Goal: Task Accomplishment & Management: Manage account settings

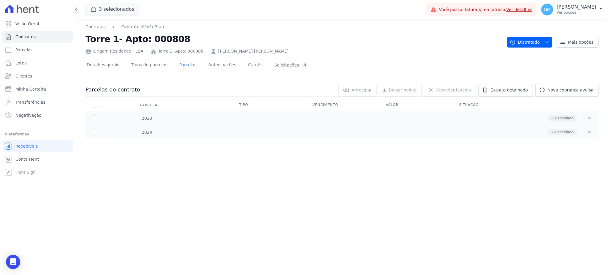
click at [522, 10] on link "Ver detalhes" at bounding box center [520, 9] width 26 height 5
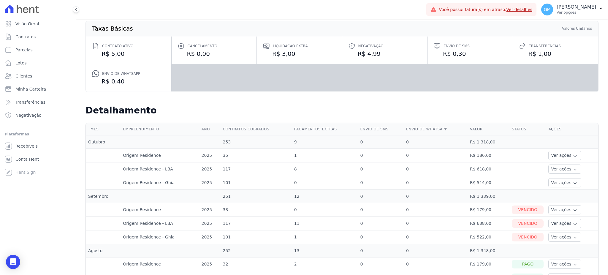
scroll to position [158, 0]
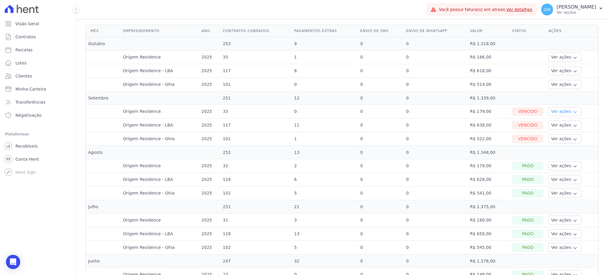
click at [573, 112] on icon "button" at bounding box center [575, 112] width 5 height 5
click at [557, 126] on link "Ver boleto" at bounding box center [573, 128] width 44 height 6
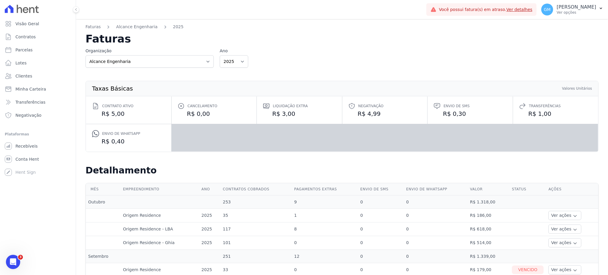
scroll to position [79, 0]
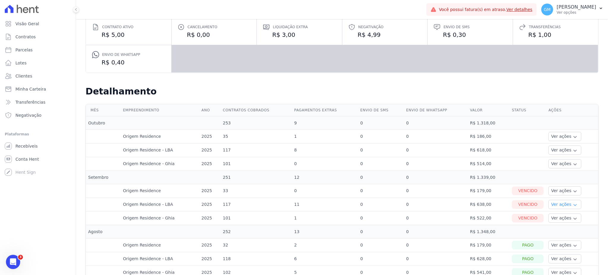
click at [555, 202] on button "Ver ações" at bounding box center [564, 204] width 33 height 9
click at [31, 49] on link "Parcelas" at bounding box center [37, 50] width 71 height 12
select select
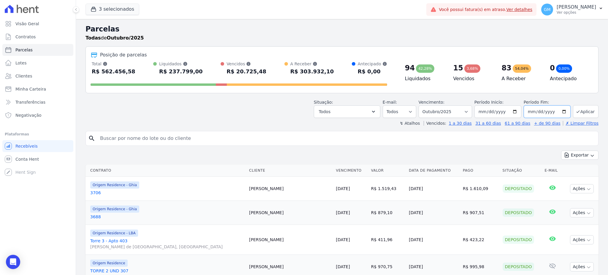
click at [555, 113] on input "2025-10-31" at bounding box center [547, 111] width 47 height 12
click at [557, 111] on input "2025-10-31" at bounding box center [547, 111] width 47 height 12
type input "[DATE]"
click at [581, 109] on button "Aplicar" at bounding box center [586, 111] width 26 height 13
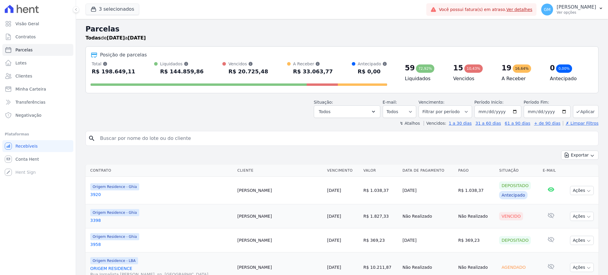
select select
click at [360, 109] on button "Todos" at bounding box center [347, 111] width 67 height 12
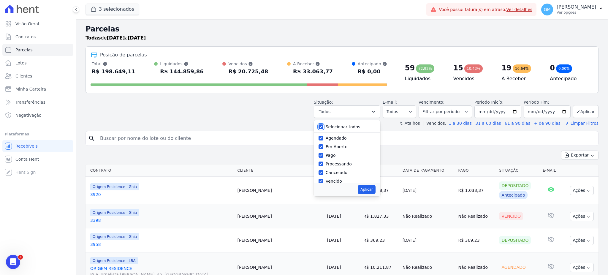
click at [323, 127] on input "Selecionar todos" at bounding box center [321, 126] width 5 height 5
checkbox input "false"
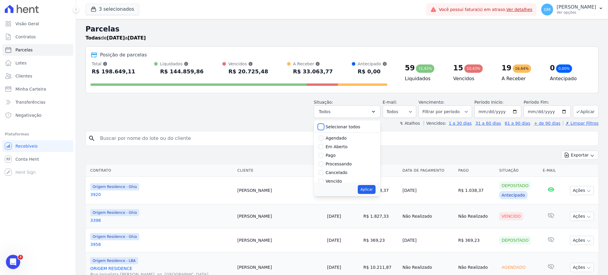
checkbox input "false"
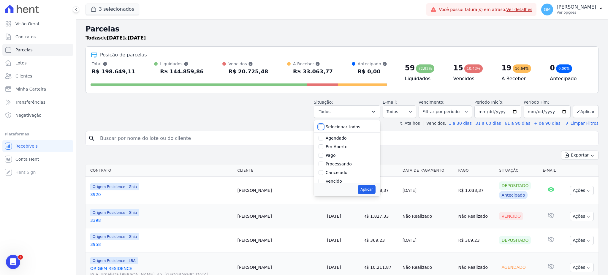
checkbox input "false"
click at [323, 138] on input "Agendado" at bounding box center [321, 138] width 5 height 5
checkbox input "true"
click at [371, 188] on button "Aplicar" at bounding box center [367, 189] width 18 height 9
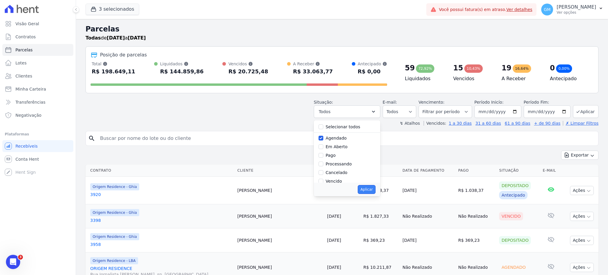
select select "scheduled"
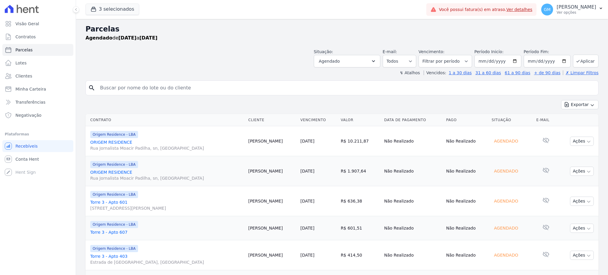
select select
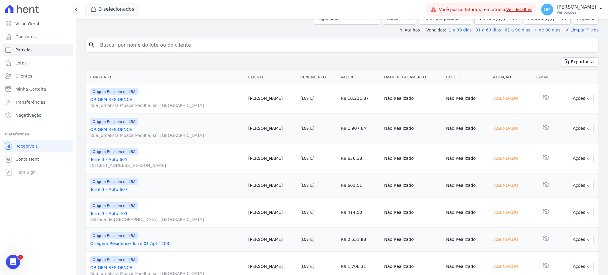
scroll to position [67, 0]
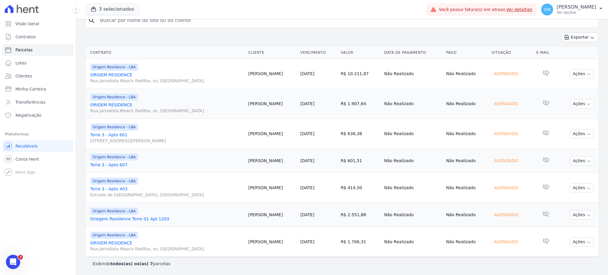
drag, startPoint x: 301, startPoint y: 133, endPoint x: 248, endPoint y: 133, distance: 53.2
click at [248, 133] on tr "Origem Residence - LBA Torre 3 - Apto 601 Rua Jornalista Moacir Padilha, 2, Qua…" at bounding box center [342, 134] width 513 height 30
click at [254, 140] on td "[PERSON_NAME]" at bounding box center [272, 134] width 52 height 30
drag, startPoint x: 299, startPoint y: 133, endPoint x: 254, endPoint y: 135, distance: 44.3
click at [254, 135] on td "[PERSON_NAME]" at bounding box center [272, 134] width 52 height 30
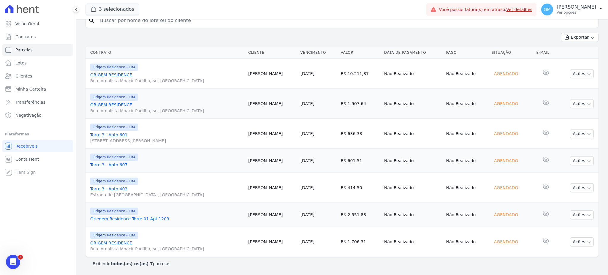
copy td "[PERSON_NAME]"
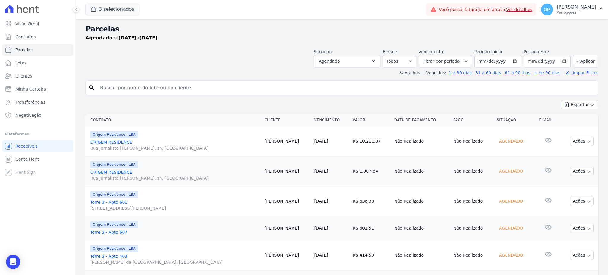
select select
click at [34, 74] on link "Clientes" at bounding box center [37, 76] width 71 height 12
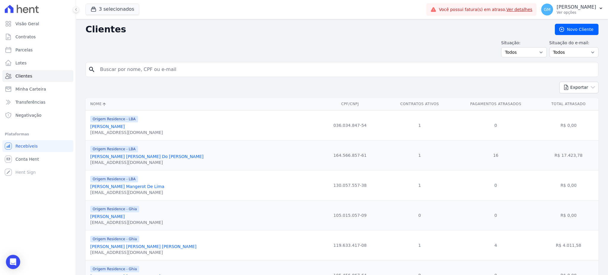
click at [119, 70] on input "search" at bounding box center [346, 70] width 499 height 12
paste input "[PERSON_NAME]"
type input "[PERSON_NAME]"
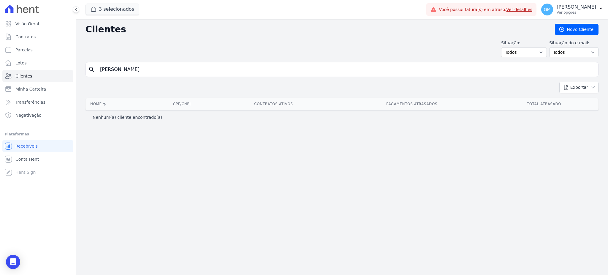
click at [153, 71] on input "[PERSON_NAME]" at bounding box center [346, 70] width 499 height 12
type input "[PERSON_NAME]"
click at [150, 70] on input "[PERSON_NAME]" at bounding box center [346, 70] width 499 height 12
type input "[PERSON_NAME]"
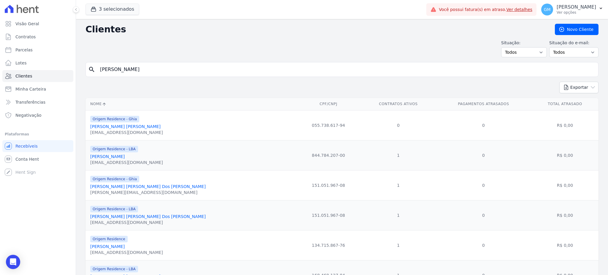
click at [150, 70] on input "[PERSON_NAME]" at bounding box center [346, 70] width 499 height 12
type input "[PERSON_NAME]"
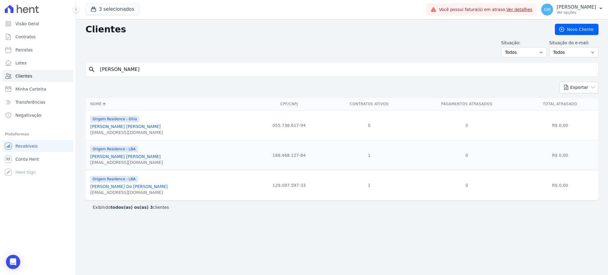
click at [145, 186] on link "[PERSON_NAME] Do [PERSON_NAME]" at bounding box center [129, 186] width 78 height 5
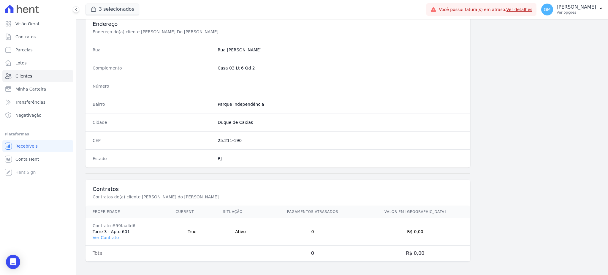
scroll to position [281, 0]
click at [111, 235] on link "Ver Contrato" at bounding box center [106, 236] width 26 height 5
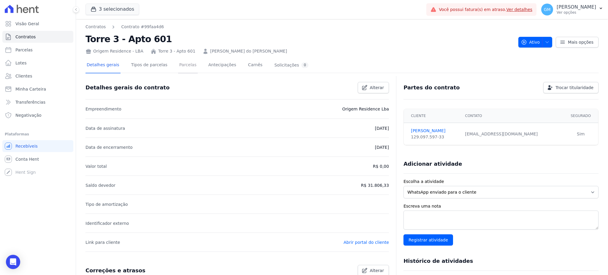
click at [181, 62] on link "Parcelas" at bounding box center [188, 66] width 20 height 16
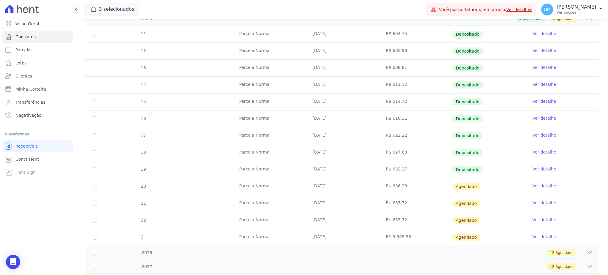
scroll to position [157, 0]
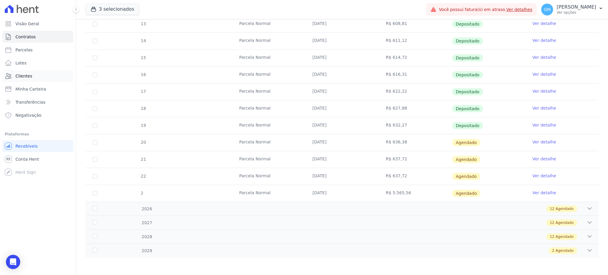
click at [15, 78] on span "Clientes" at bounding box center [23, 76] width 17 height 6
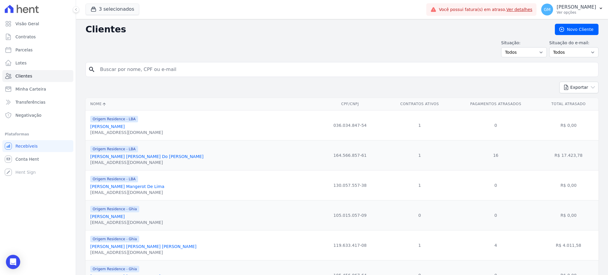
click at [160, 64] on input "search" at bounding box center [346, 70] width 499 height 12
paste input "[PERSON_NAME] [PERSON_NAME]"
type input "[PERSON_NAME] [PERSON_NAME]"
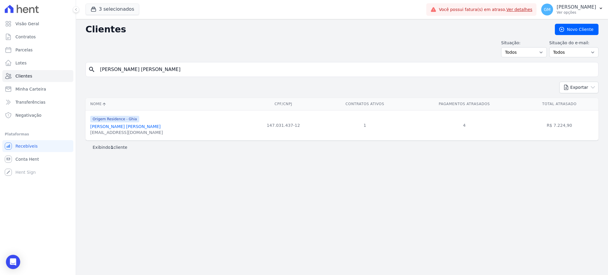
click at [115, 128] on link "[PERSON_NAME] [PERSON_NAME]" at bounding box center [125, 126] width 70 height 5
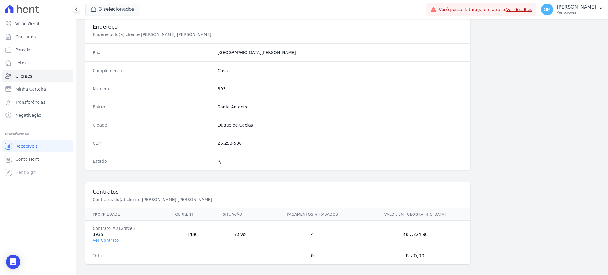
scroll to position [281, 0]
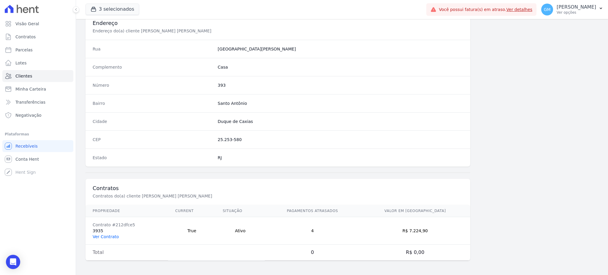
click at [110, 237] on link "Ver Contrato" at bounding box center [106, 236] width 26 height 5
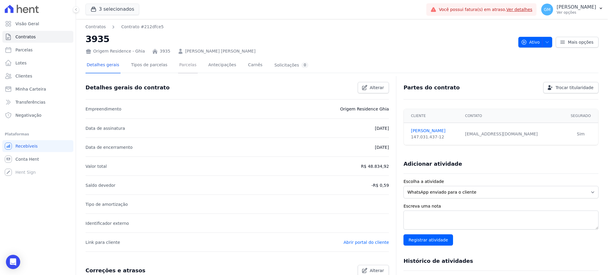
click at [186, 65] on link "Parcelas" at bounding box center [188, 66] width 20 height 16
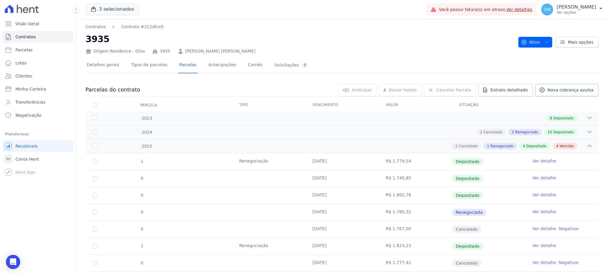
click at [555, 89] on span "Nova cobrança avulsa" at bounding box center [571, 90] width 46 height 6
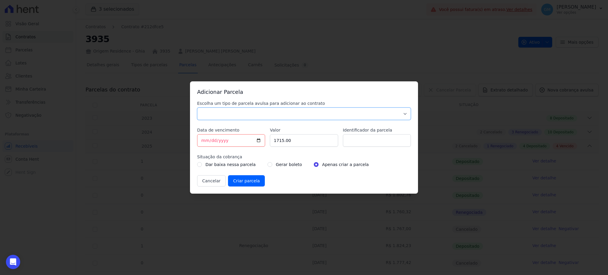
click at [293, 115] on select "Parcela Normal Sinal Caução Intercalada Chaves Pré Chaves Pós Chaves Taxas Quit…" at bounding box center [304, 113] width 214 height 12
select select "standard"
click at [197, 107] on select "Parcela Normal Sinal Caução Intercalada Chaves Pré Chaves Pós Chaves Taxas Quit…" at bounding box center [304, 113] width 214 height 12
click at [259, 141] on input "[DATE]" at bounding box center [231, 140] width 68 height 12
type input "2025-10-18"
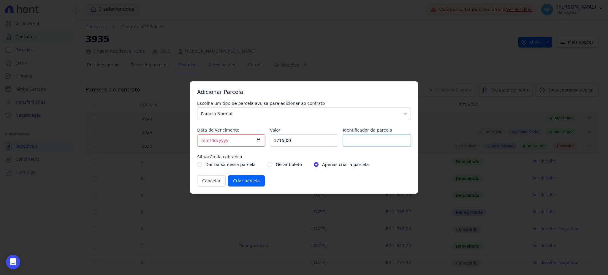
click at [352, 140] on input "Identificador da parcela" at bounding box center [377, 140] width 68 height 12
type input "Acordo"
drag, startPoint x: 300, startPoint y: 141, endPoint x: 261, endPoint y: 148, distance: 39.7
click at [261, 148] on div "Escolha um tipo de parcela avulsa para adicionar ao contrato Parcela Normal Sin…" at bounding box center [304, 143] width 214 height 86
type input "120000"
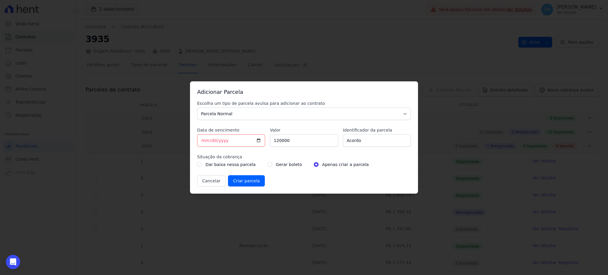
click at [287, 185] on div "Cancelar Criar parcela" at bounding box center [304, 180] width 214 height 11
click at [268, 165] on input "radio" at bounding box center [270, 164] width 5 height 5
radio input "true"
click at [237, 182] on input "Criar parcela" at bounding box center [246, 180] width 37 height 11
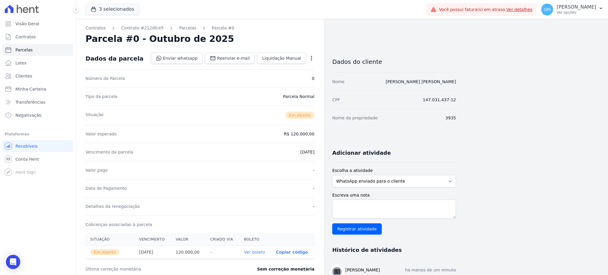
click at [311, 61] on div "Open options" at bounding box center [312, 58] width 6 height 7
click at [311, 60] on icon "button" at bounding box center [311, 58] width 1 height 5
click at [282, 78] on link "Cancelar Parcela" at bounding box center [286, 77] width 52 height 11
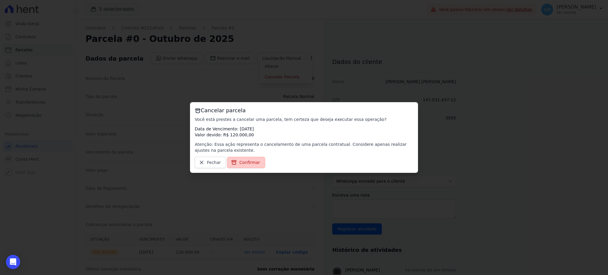
click at [244, 162] on span "Confirmar" at bounding box center [249, 162] width 21 height 6
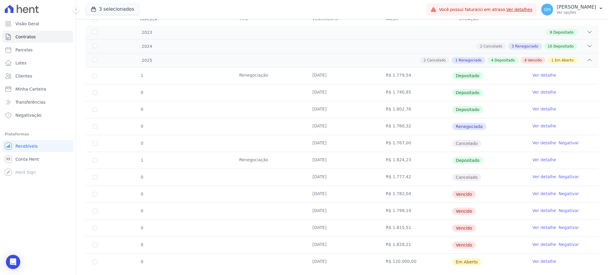
scroll to position [99, 0]
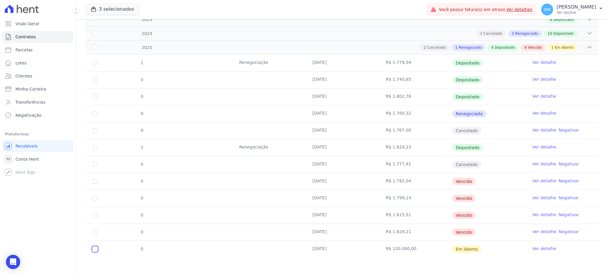
click at [96, 249] on input "checkbox" at bounding box center [95, 249] width 5 height 5
checkbox input "true"
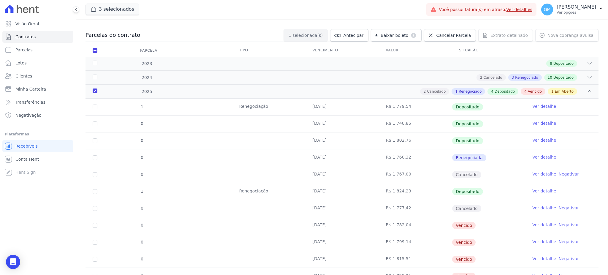
scroll to position [0, 0]
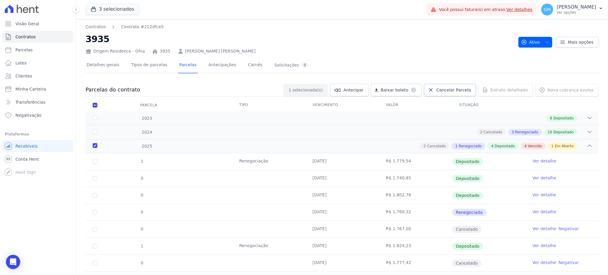
click at [469, 90] on span "Cancelar Parcela" at bounding box center [453, 90] width 35 height 6
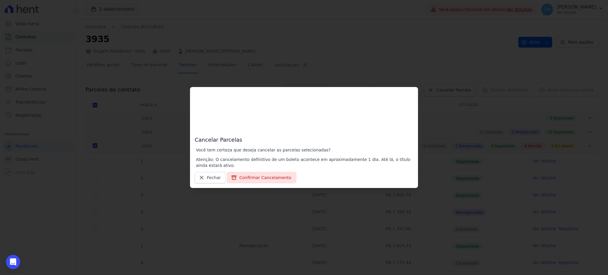
click at [256, 184] on div "Cancelar Parcelas Você tem certeza que deseja cancelar as parcelas selecionadas…" at bounding box center [304, 137] width 228 height 101
click at [256, 178] on button "Confirmar Cancelamento" at bounding box center [261, 177] width 69 height 11
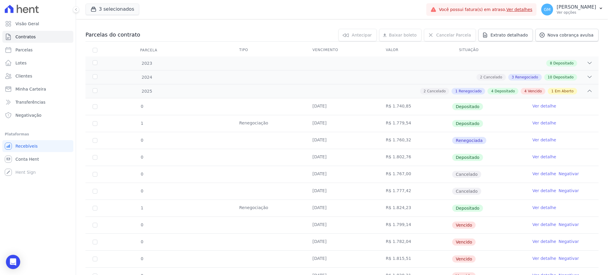
scroll to position [119, 0]
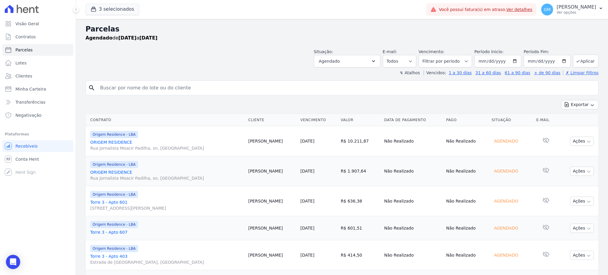
select select
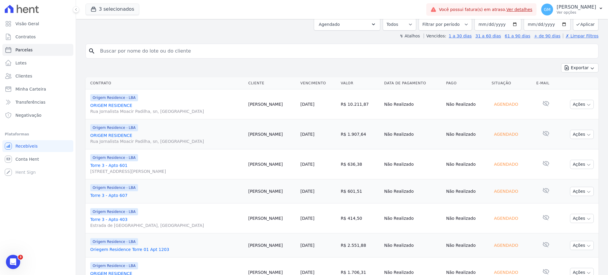
scroll to position [67, 0]
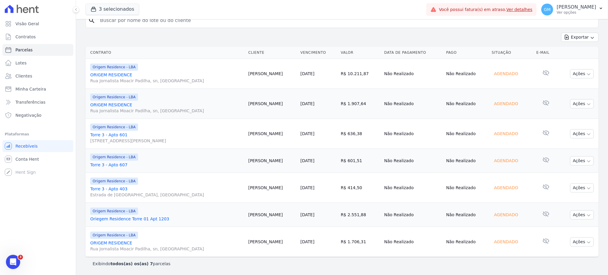
drag, startPoint x: 251, startPoint y: 132, endPoint x: 297, endPoint y: 132, distance: 46.6
click at [297, 132] on tr "Origem Residence - LBA Torre 3 - Apto 601 [STREET_ADDRESS] [PERSON_NAME] [DATE]…" at bounding box center [342, 134] width 513 height 30
drag, startPoint x: 297, startPoint y: 132, endPoint x: 254, endPoint y: 134, distance: 43.7
click at [254, 134] on td "[PERSON_NAME]" at bounding box center [272, 134] width 52 height 30
copy td "[PERSON_NAME]"
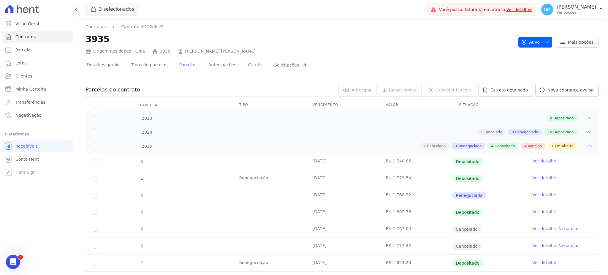
click at [552, 87] on span "Nova cobrança avulsa" at bounding box center [571, 90] width 46 height 6
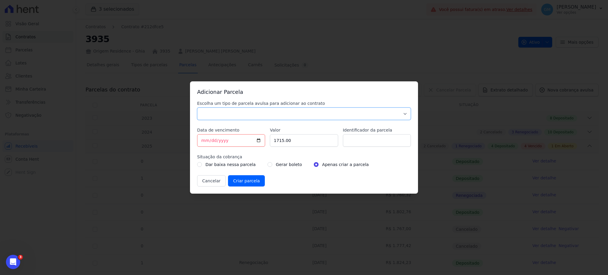
click at [283, 113] on select "Parcela Normal Sinal Caução Intercalada Chaves Pré Chaves Pós Chaves Taxas Quit…" at bounding box center [304, 113] width 214 height 12
select select "standard"
click at [197, 107] on select "Parcela Normal Sinal Caução Intercalada Chaves Pré Chaves Pós Chaves Taxas Quit…" at bounding box center [304, 113] width 214 height 12
click at [257, 140] on input "[DATE]" at bounding box center [231, 140] width 68 height 12
type input "2025-10-18"
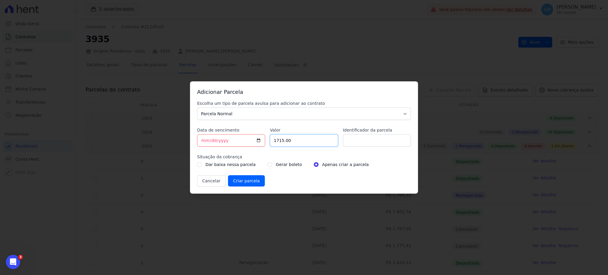
drag, startPoint x: 277, startPoint y: 141, endPoint x: 269, endPoint y: 140, distance: 8.4
click at [269, 140] on div "Escolha um tipo de parcela avulsa para adicionar ao contrato Parcela Normal Sin…" at bounding box center [304, 143] width 214 height 86
type input "12"
drag, startPoint x: 290, startPoint y: 137, endPoint x: 256, endPoint y: 142, distance: 34.2
click at [256, 142] on div "Escolha um tipo de parcela avulsa para adicionar ao contrato Parcela Normal Sin…" at bounding box center [304, 143] width 214 height 86
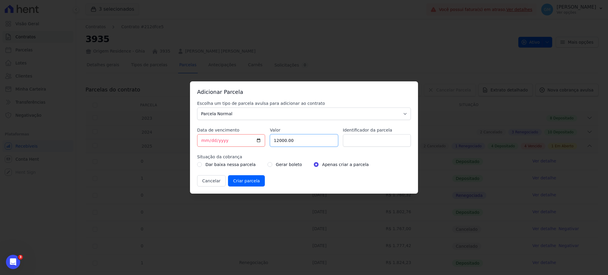
type input "12000.00"
click at [374, 142] on input "Identificador da parcela" at bounding box center [377, 140] width 68 height 12
type input "Acordo"
click at [268, 165] on div "Gerar boleto" at bounding box center [285, 164] width 34 height 7
click at [242, 180] on input "Criar parcela" at bounding box center [246, 180] width 37 height 11
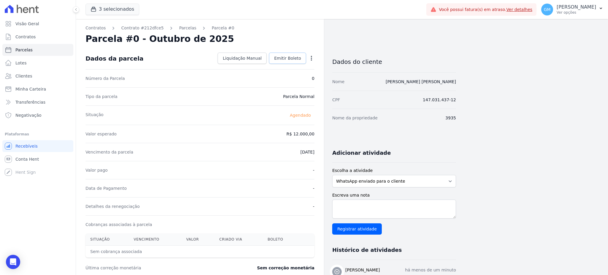
click at [295, 61] on link "Emitir Boleto" at bounding box center [287, 58] width 37 height 11
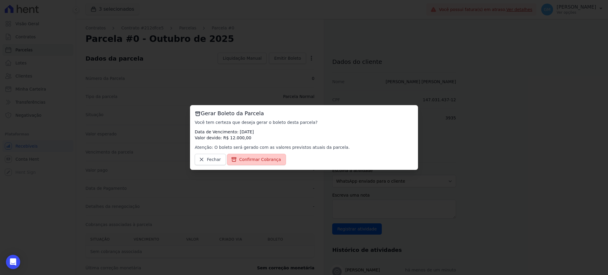
click at [264, 156] on link "Confirmar Cobrança" at bounding box center [256, 159] width 59 height 11
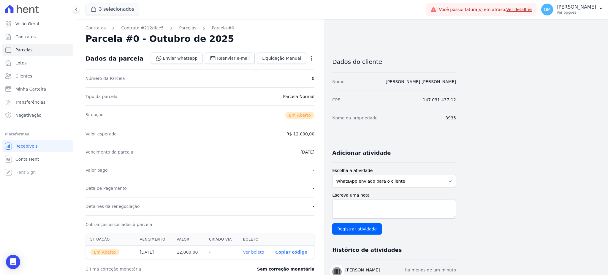
scroll to position [39, 0]
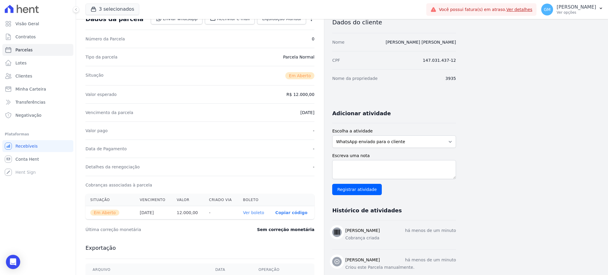
click at [255, 214] on link "Ver boleto" at bounding box center [253, 212] width 21 height 5
drag, startPoint x: 461, startPoint y: 43, endPoint x: 411, endPoint y: 49, distance: 50.5
click at [411, 49] on div "Contratos Contrato #212dfce5 Parcelas Parcela #0 Parcela #0 - Outubro de 2025 D…" at bounding box center [337, 171] width 523 height 383
copy link "Patrick Viana Gabriel"
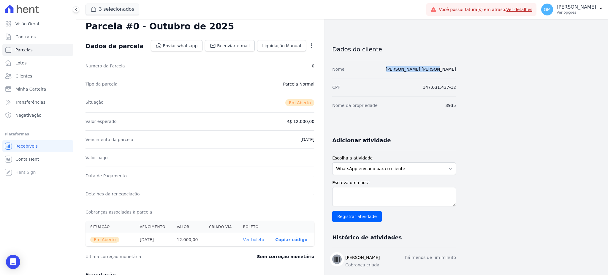
scroll to position [0, 0]
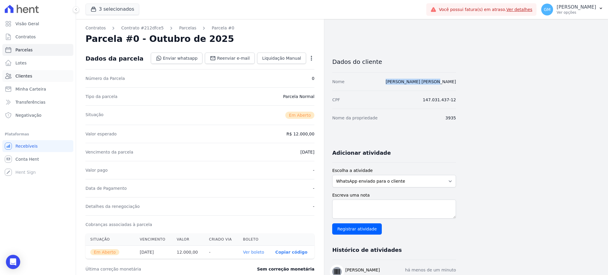
click at [37, 78] on link "Clientes" at bounding box center [37, 76] width 71 height 12
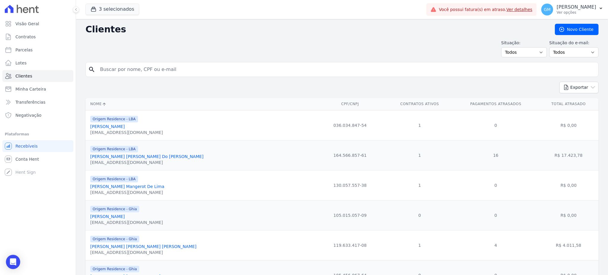
click at [116, 69] on input "search" at bounding box center [346, 70] width 499 height 12
paste input "Fernanda Nascimento"
type input "Fernanda Nascimento"
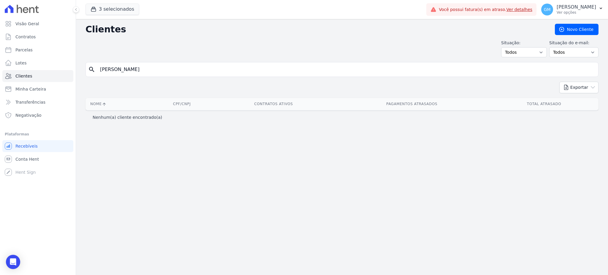
click at [173, 69] on input "Fernanda Nascimento" at bounding box center [346, 70] width 499 height 12
type input "Fernanda"
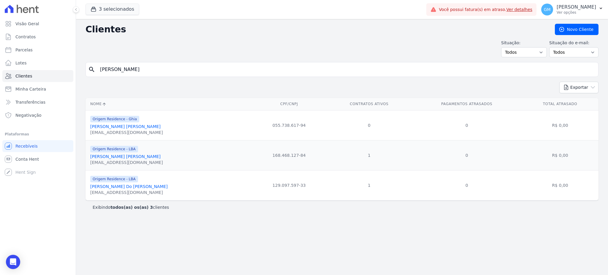
click at [143, 187] on link "Fernanda Souza Do Nascimento" at bounding box center [129, 186] width 78 height 5
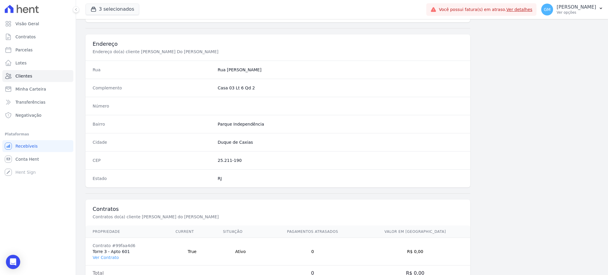
scroll to position [281, 0]
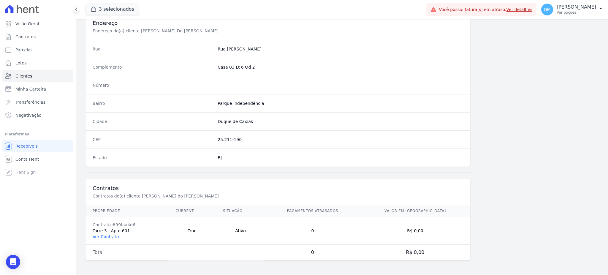
click at [107, 237] on link "Ver Contrato" at bounding box center [106, 236] width 26 height 5
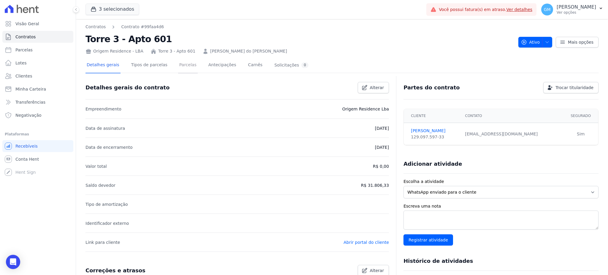
click at [183, 68] on link "Parcelas" at bounding box center [188, 66] width 20 height 16
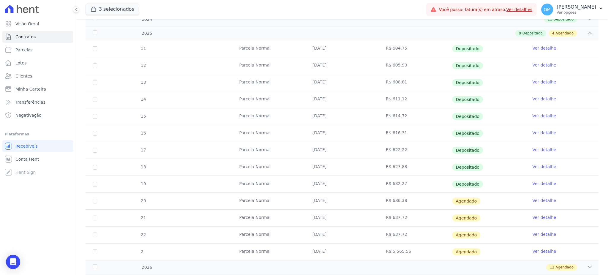
scroll to position [157, 0]
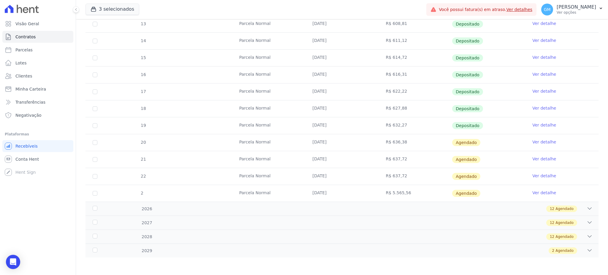
click at [535, 126] on link "Ver detalhe" at bounding box center [544, 125] width 24 height 6
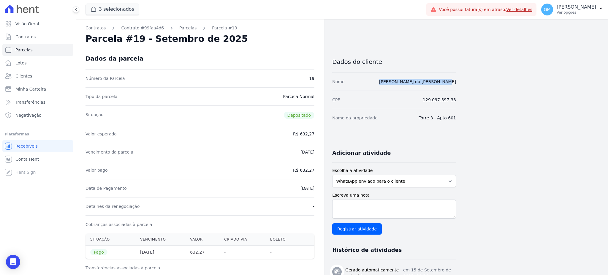
drag, startPoint x: 428, startPoint y: 84, endPoint x: 463, endPoint y: 85, distance: 35.1
copy link "Fernanda Souza do Nascimento"
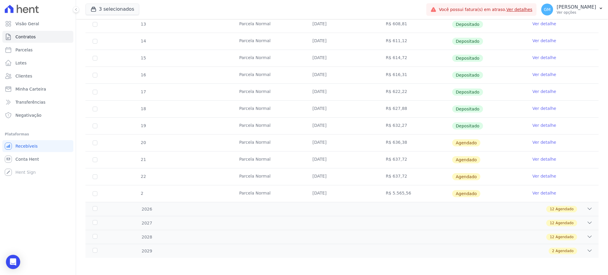
scroll to position [157, 0]
click at [532, 124] on link "Ver detalhe" at bounding box center [544, 125] width 24 height 6
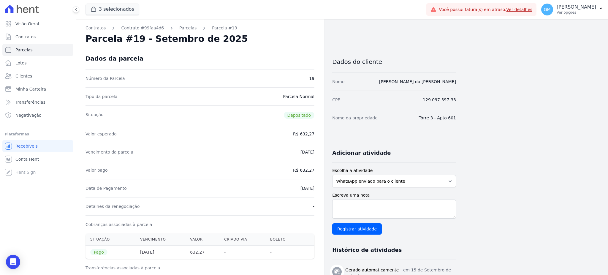
drag, startPoint x: 292, startPoint y: 42, endPoint x: 240, endPoint y: 27, distance: 54.4
click at [292, 42] on div "Parcela #19 - Setembro de 2025" at bounding box center [200, 39] width 229 height 11
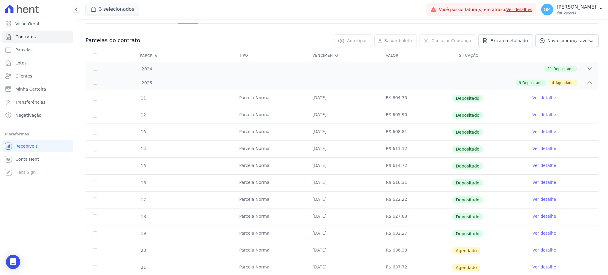
scroll to position [119, 0]
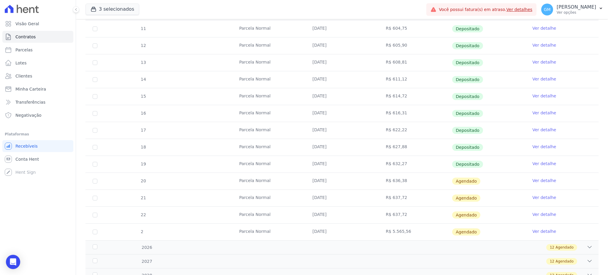
click at [532, 178] on link "Ver detalhe" at bounding box center [544, 181] width 24 height 6
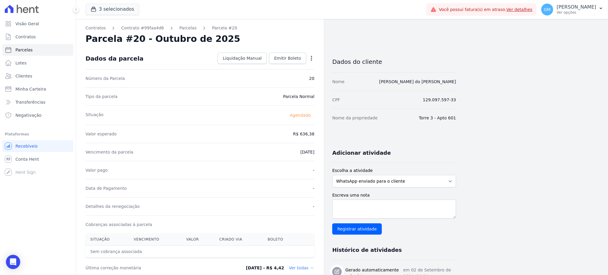
click at [311, 56] on icon "button" at bounding box center [311, 58] width 1 height 5
click at [282, 64] on link "Alterar" at bounding box center [286, 66] width 52 height 11
drag, startPoint x: 294, startPoint y: 129, endPoint x: 319, endPoint y: 132, distance: 25.7
paste input "3.59"
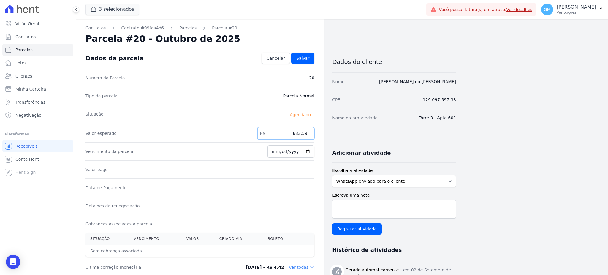
type input "633.59"
click at [308, 151] on input "[DATE]" at bounding box center [291, 151] width 47 height 12
type input "2025-10-17"
click at [309, 59] on span "Salvar" at bounding box center [302, 58] width 13 height 6
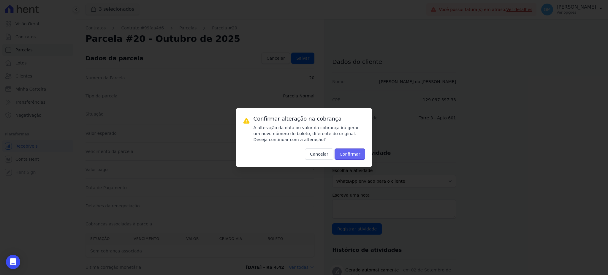
click at [352, 152] on button "Confirmar" at bounding box center [350, 153] width 31 height 11
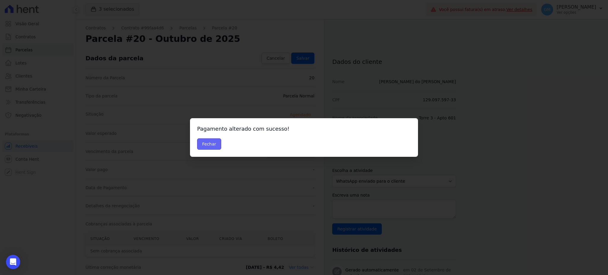
click at [213, 145] on button "Fechar" at bounding box center [209, 143] width 24 height 11
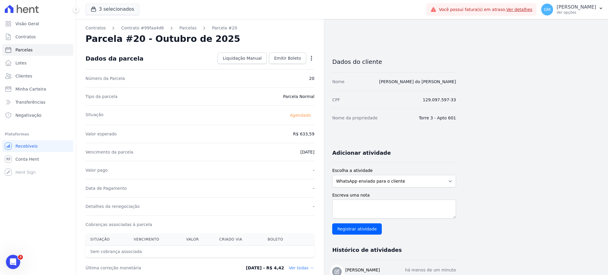
click at [284, 52] on div "Dados da parcela Liquidação Manual Liquidação Manual Data de Pagamento 2025-10-…" at bounding box center [200, 58] width 229 height 21
click at [287, 60] on span "Emitir Boleto" at bounding box center [287, 58] width 27 height 6
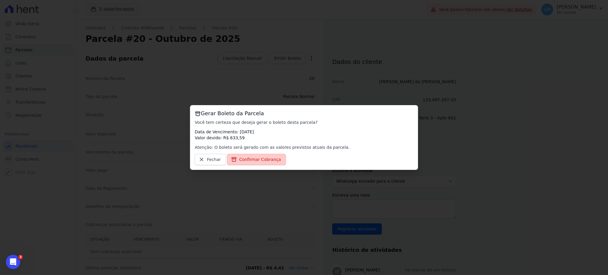
click at [270, 160] on span "Confirmar Cobrança" at bounding box center [260, 159] width 42 height 6
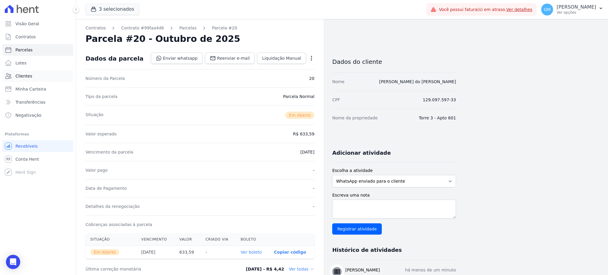
click at [23, 78] on span "Clientes" at bounding box center [23, 76] width 17 height 6
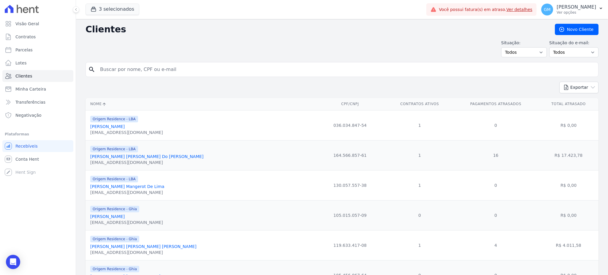
click at [127, 69] on input "search" at bounding box center [346, 70] width 499 height 12
paste input "Bruno Silva"
type input "Bruno Silva"
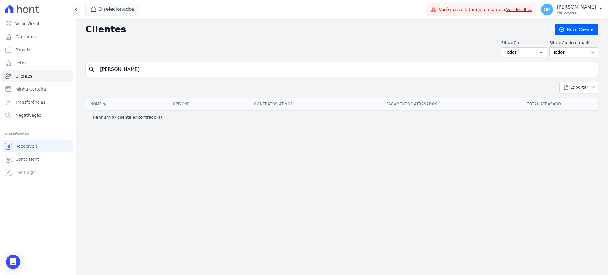
click at [131, 72] on input "Bruno Silva" at bounding box center [346, 70] width 499 height 12
type input "Bruno"
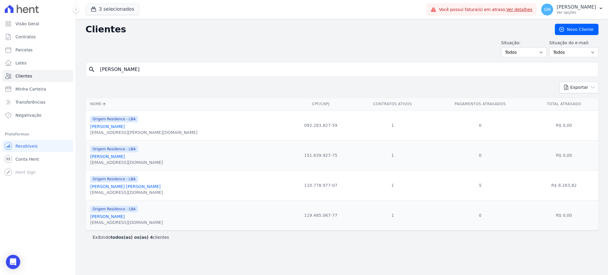
click at [122, 128] on link "Bruno Almeida Da Silva" at bounding box center [107, 126] width 34 height 5
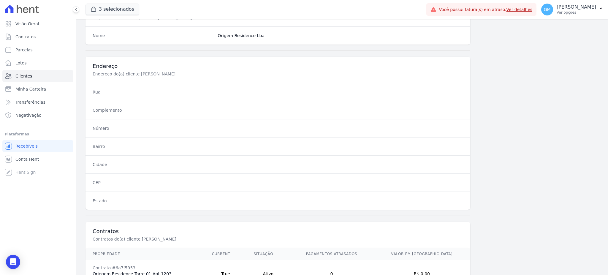
scroll to position [281, 0]
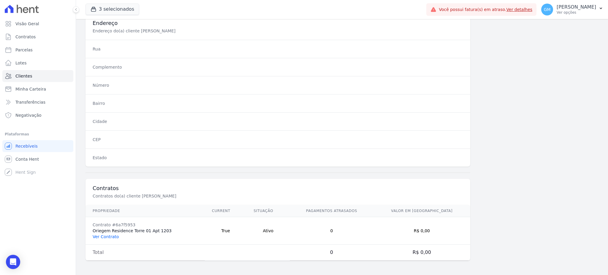
click at [116, 236] on link "Ver Contrato" at bounding box center [106, 236] width 26 height 5
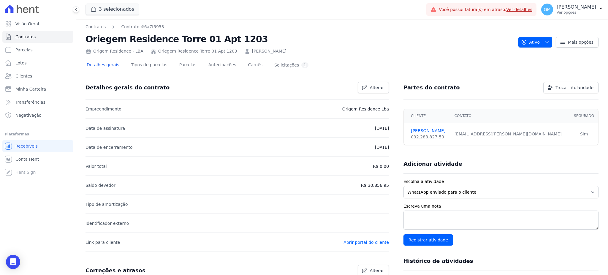
click at [180, 55] on div "Detalhes gerais Tipos de parcelas Parcelas Antecipações Carnês Solicitações 1 D…" at bounding box center [342, 253] width 513 height 399
click at [180, 70] on link "Parcelas" at bounding box center [188, 66] width 20 height 16
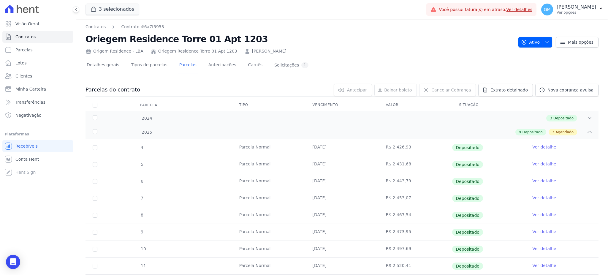
scroll to position [99, 0]
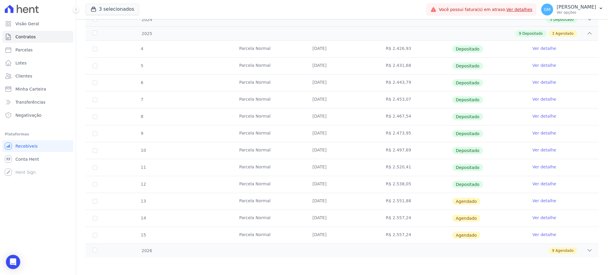
click at [537, 186] on link "Ver detalhe" at bounding box center [544, 184] width 24 height 6
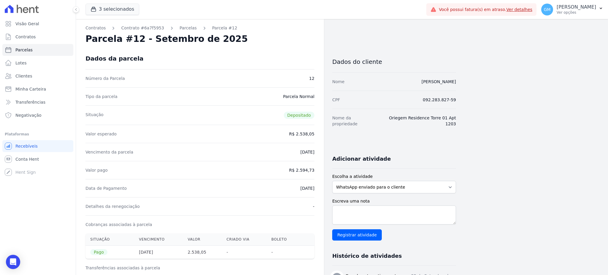
drag, startPoint x: 288, startPoint y: 52, endPoint x: 235, endPoint y: 31, distance: 57.5
click at [288, 52] on div "Dados da parcela" at bounding box center [200, 58] width 229 height 21
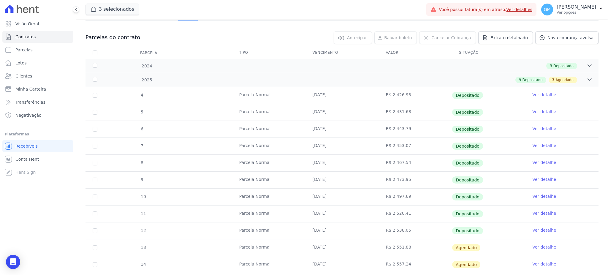
scroll to position [99, 0]
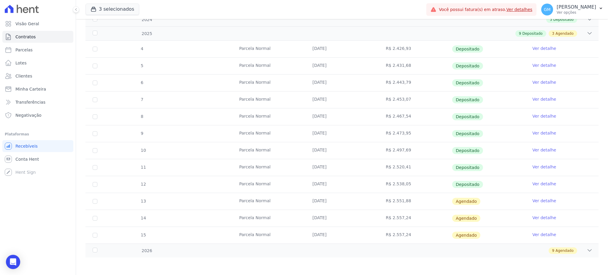
click at [539, 200] on link "Ver detalhe" at bounding box center [544, 201] width 24 height 6
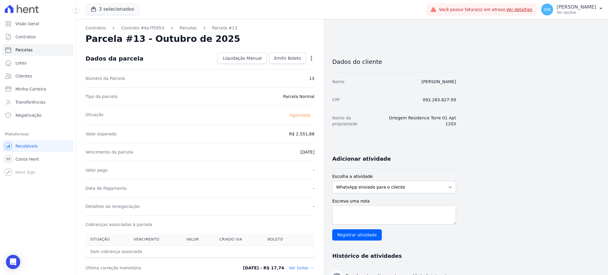
click at [312, 57] on icon "button" at bounding box center [312, 58] width 6 height 6
click at [286, 65] on link "Alterar" at bounding box center [286, 66] width 52 height 11
drag, startPoint x: 291, startPoint y: 130, endPoint x: 315, endPoint y: 132, distance: 23.8
click at [315, 132] on div "Contratos Contrato #6a7f5953 Parcelas Parcela #13 Parcela #13 - Outubro de 2025…" at bounding box center [200, 209] width 248 height 381
paste input ".54337"
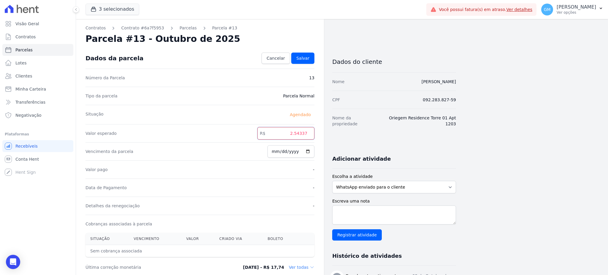
click at [297, 135] on input "2.54337" at bounding box center [285, 133] width 57 height 12
click at [301, 135] on input "254337" at bounding box center [285, 133] width 57 height 12
click at [301, 134] on input "254337" at bounding box center [285, 133] width 57 height 12
click at [302, 133] on input "254337" at bounding box center [285, 133] width 57 height 12
type input "2543.37"
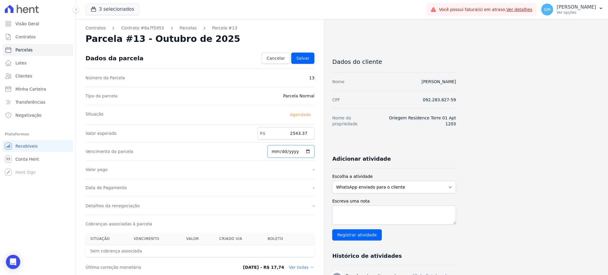
click at [310, 151] on input "[DATE]" at bounding box center [291, 151] width 47 height 12
type input "2025-10-17"
click at [311, 57] on link "Salvar" at bounding box center [302, 58] width 23 height 11
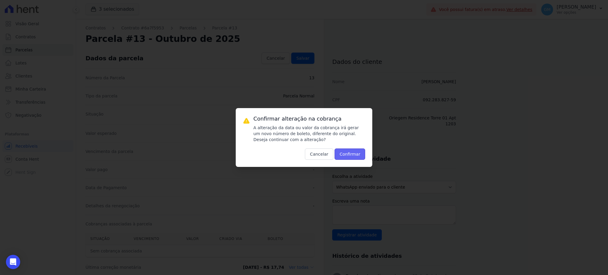
click at [344, 153] on button "Confirmar" at bounding box center [350, 153] width 31 height 11
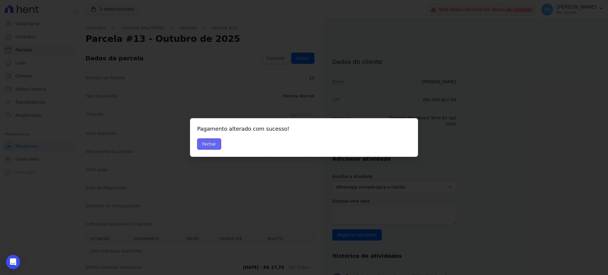
click at [207, 148] on button "Fechar" at bounding box center [209, 143] width 24 height 11
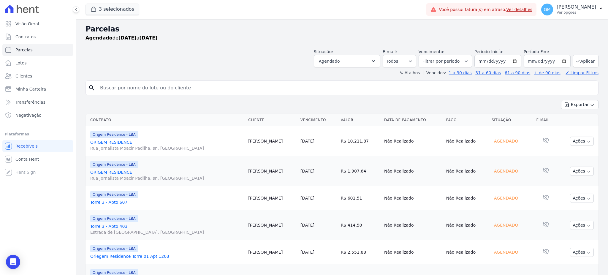
select select
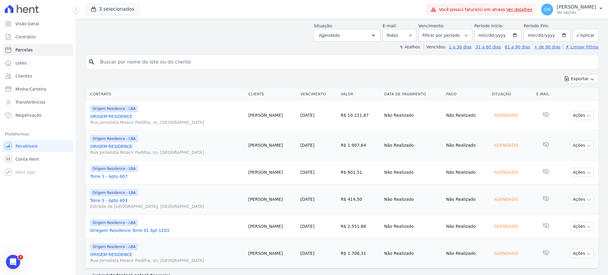
scroll to position [37, 0]
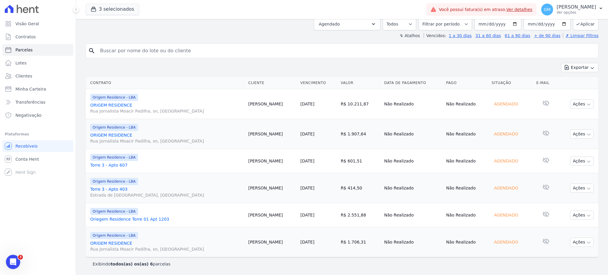
drag, startPoint x: 264, startPoint y: 214, endPoint x: 232, endPoint y: 219, distance: 32.6
click at [232, 219] on tr "Origem Residence - LBA Oriegem Residence Torre 01 Apt 1203 Bruno Silva 15/10/20…" at bounding box center [342, 215] width 513 height 24
copy tr "Bruno Silva"
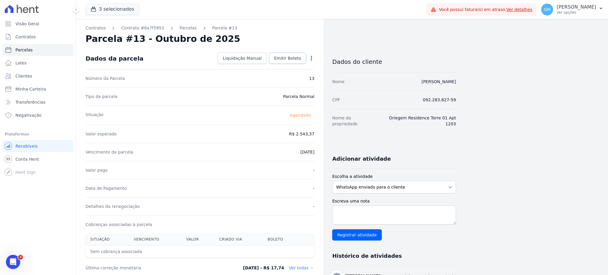
click at [281, 55] on link "Emitir Boleto" at bounding box center [287, 58] width 37 height 11
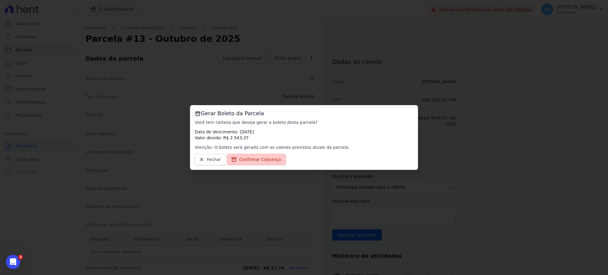
click at [255, 159] on span "Confirmar Cobrança" at bounding box center [260, 159] width 42 height 6
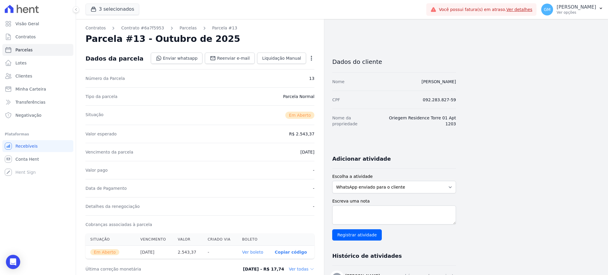
click at [251, 252] on link "Ver boleto" at bounding box center [252, 252] width 21 height 5
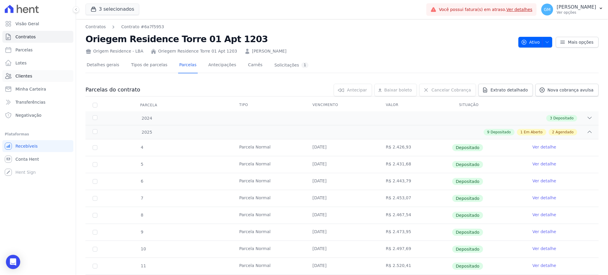
click at [44, 78] on link "Clientes" at bounding box center [37, 76] width 71 height 12
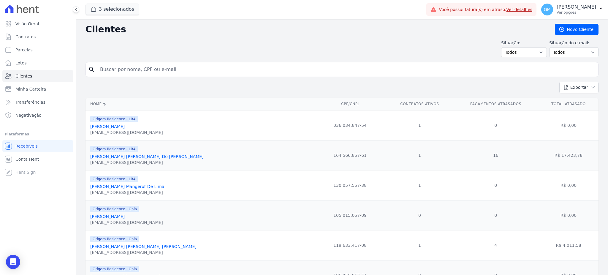
click at [125, 69] on input "search" at bounding box center [346, 70] width 499 height 12
paste input "[PERSON_NAME]"
drag, startPoint x: 138, startPoint y: 69, endPoint x: 119, endPoint y: 72, distance: 19.1
click at [119, 72] on input "[PERSON_NAME]" at bounding box center [346, 70] width 499 height 12
type input "Marcelo s"
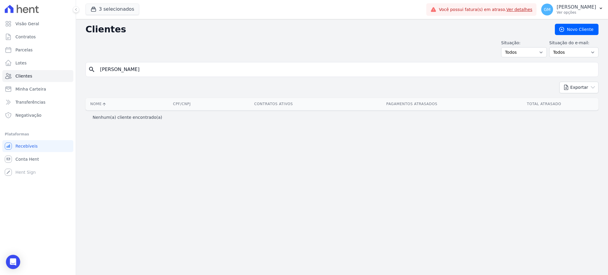
click at [131, 69] on input "Marcelo s" at bounding box center [346, 70] width 499 height 12
type input "Marcelo"
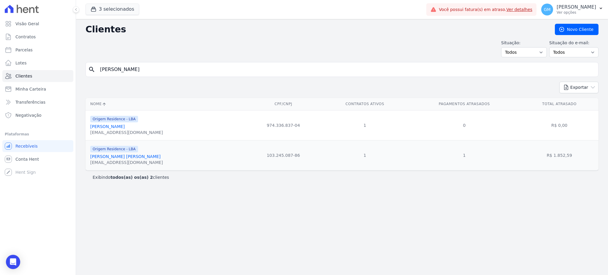
click at [119, 127] on link "[PERSON_NAME]" at bounding box center [107, 126] width 34 height 5
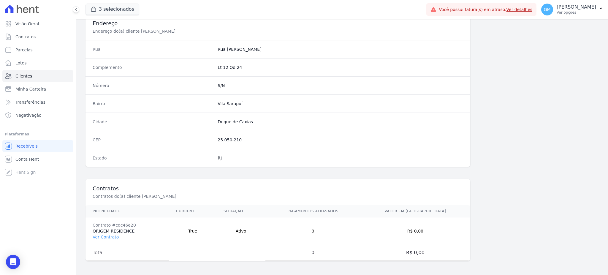
scroll to position [281, 0]
click at [116, 235] on link "Ver Contrato" at bounding box center [106, 236] width 26 height 5
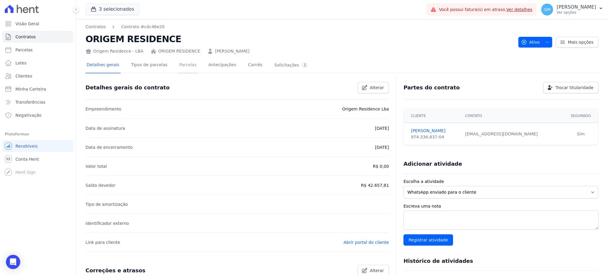
click at [178, 66] on link "Parcelas" at bounding box center [188, 66] width 20 height 16
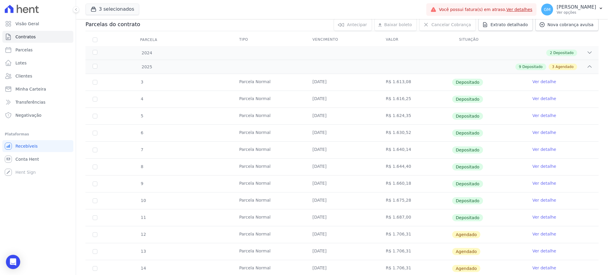
scroll to position [113, 0]
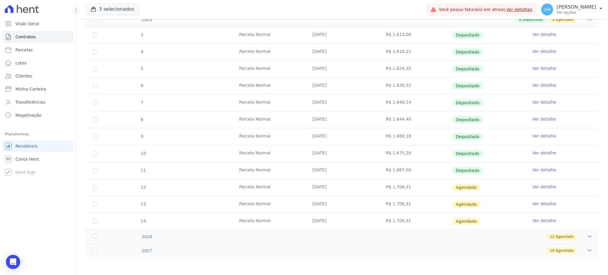
click at [539, 170] on link "Ver detalhe" at bounding box center [544, 170] width 24 height 6
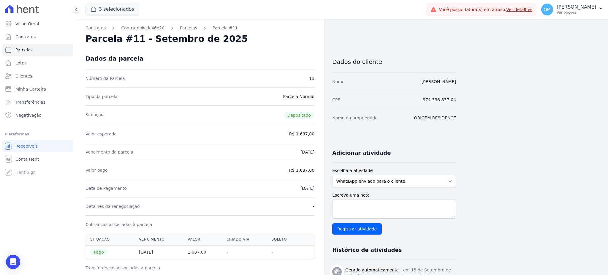
drag, startPoint x: 413, startPoint y: 81, endPoint x: 456, endPoint y: 81, distance: 43.7
click at [456, 81] on div "Contratos Contrato #cdc46e20 Parcelas Parcela #11 Parcela #11 - Setembro de 202…" at bounding box center [337, 263] width 523 height 488
copy link "[PERSON_NAME]"
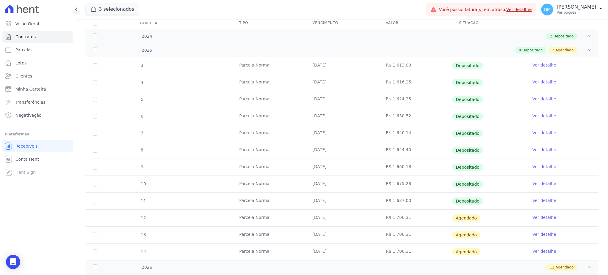
scroll to position [113, 0]
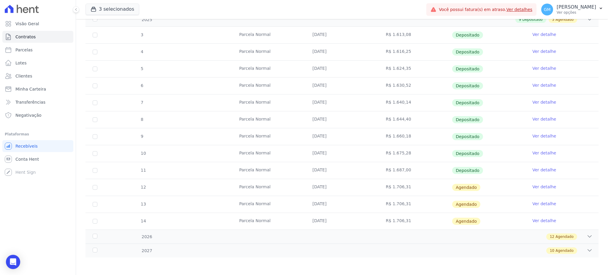
click at [538, 170] on link "Ver detalhe" at bounding box center [544, 170] width 24 height 6
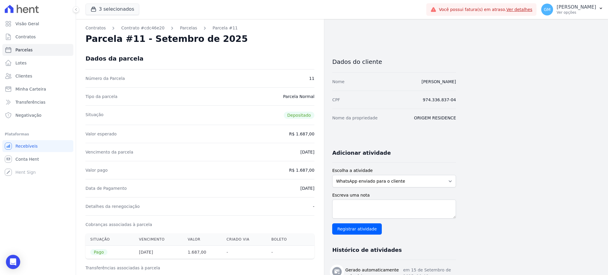
click at [277, 59] on div "Dados da parcela" at bounding box center [200, 58] width 229 height 21
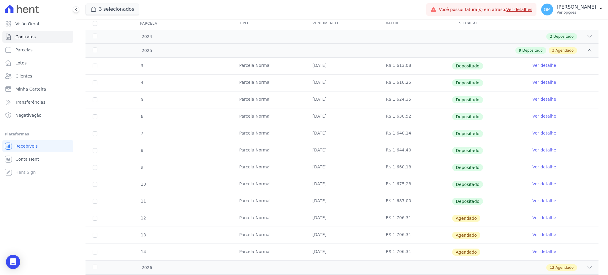
scroll to position [113, 0]
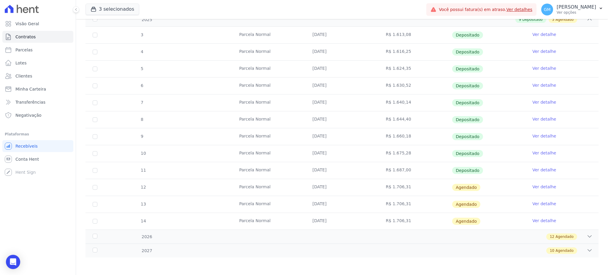
click at [536, 184] on link "Ver detalhe" at bounding box center [544, 187] width 24 height 6
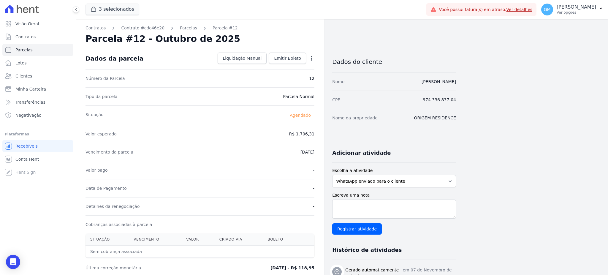
click at [309, 60] on icon "button" at bounding box center [312, 58] width 6 height 6
click at [269, 68] on link "Alterar" at bounding box center [286, 66] width 52 height 11
drag, startPoint x: 287, startPoint y: 131, endPoint x: 312, endPoint y: 134, distance: 24.3
click at [312, 134] on input "1706.31" at bounding box center [285, 133] width 57 height 12
paste input ".69054"
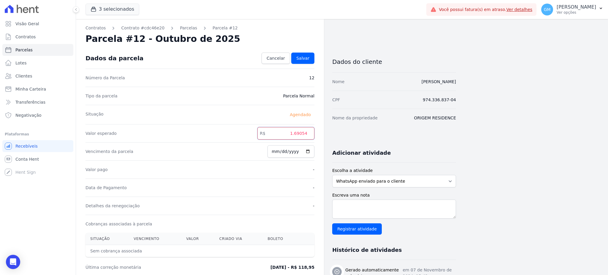
click at [297, 132] on input "1.69054" at bounding box center [285, 133] width 57 height 12
click at [303, 133] on input "169054" at bounding box center [285, 133] width 57 height 12
type input "1690.54"
click at [314, 61] on link "Salvar" at bounding box center [302, 58] width 23 height 11
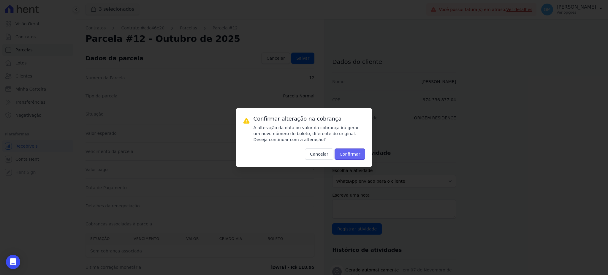
click at [358, 153] on button "Confirmar" at bounding box center [350, 153] width 31 height 11
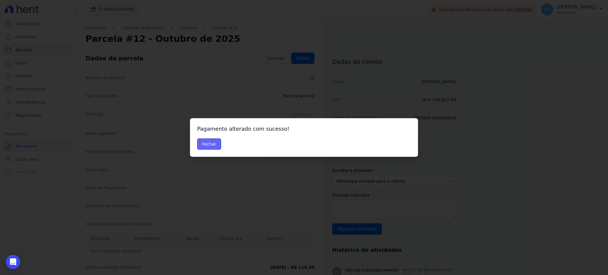
click at [205, 145] on button "Fechar" at bounding box center [209, 143] width 24 height 11
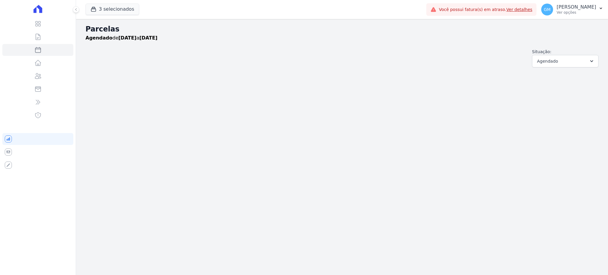
select select
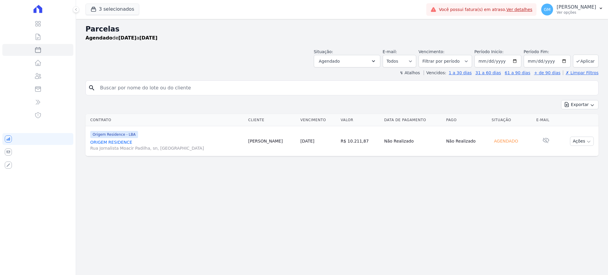
select select
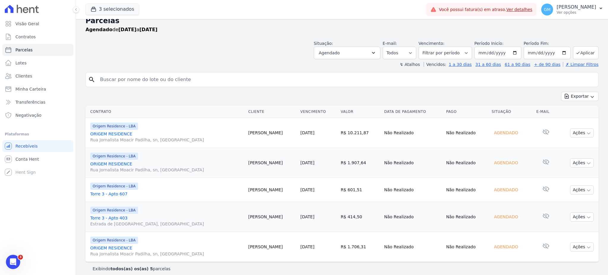
scroll to position [13, 0]
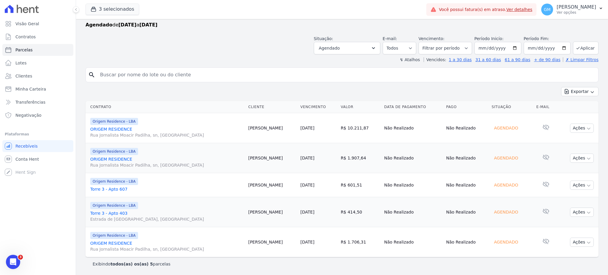
drag, startPoint x: 274, startPoint y: 242, endPoint x: 232, endPoint y: 239, distance: 42.0
click at [232, 239] on tr "Origem Residence - LBA ORIGEM RESIDENCE [GEOGRAPHIC_DATA][PERSON_NAME], sn, [GE…" at bounding box center [342, 242] width 513 height 30
click at [246, 233] on td "[PERSON_NAME]" at bounding box center [272, 242] width 52 height 30
drag, startPoint x: 272, startPoint y: 244, endPoint x: 235, endPoint y: 240, distance: 37.3
click at [246, 240] on td "[PERSON_NAME]" at bounding box center [272, 242] width 52 height 30
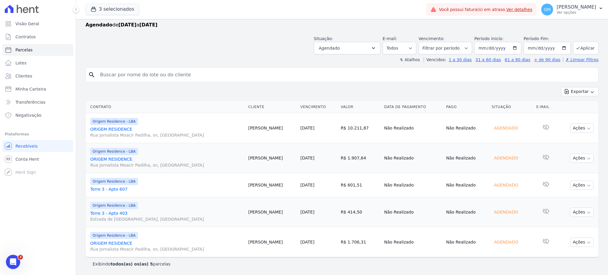
copy td "[PERSON_NAME]"
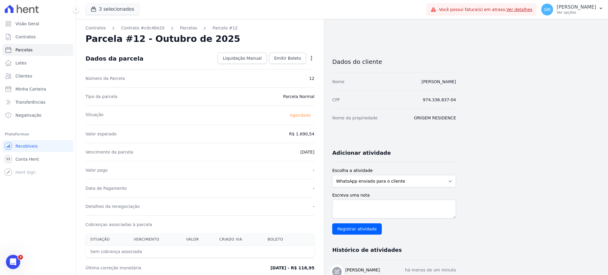
click at [306, 163] on div "Valor pago -" at bounding box center [200, 170] width 229 height 18
click at [294, 59] on span "Emitir Boleto" at bounding box center [287, 58] width 27 height 6
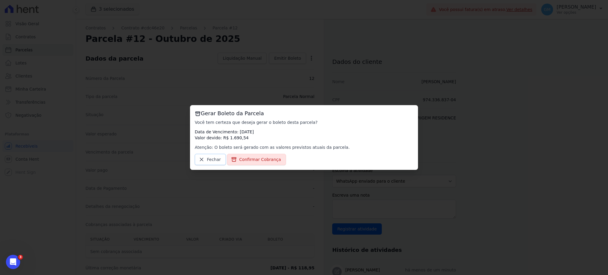
click at [211, 161] on span "Fechar" at bounding box center [214, 159] width 14 height 6
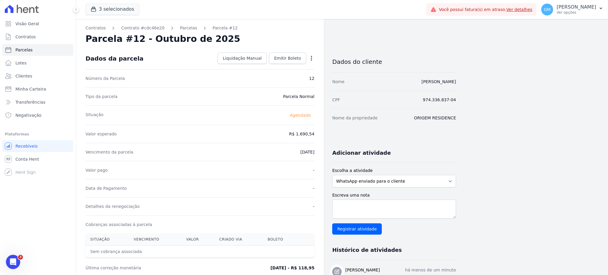
click at [310, 57] on icon "button" at bounding box center [312, 58] width 6 height 6
click at [282, 64] on link "Alterar" at bounding box center [286, 66] width 52 height 11
click at [306, 151] on input "[DATE]" at bounding box center [291, 151] width 47 height 12
type input "[DATE]"
click at [310, 58] on link "Salvar" at bounding box center [302, 58] width 23 height 11
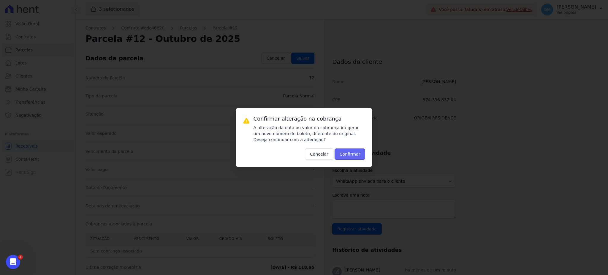
click at [349, 151] on button "Confirmar" at bounding box center [350, 153] width 31 height 11
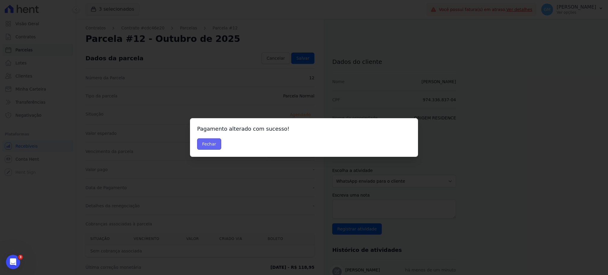
click at [206, 147] on button "Fechar" at bounding box center [209, 143] width 24 height 11
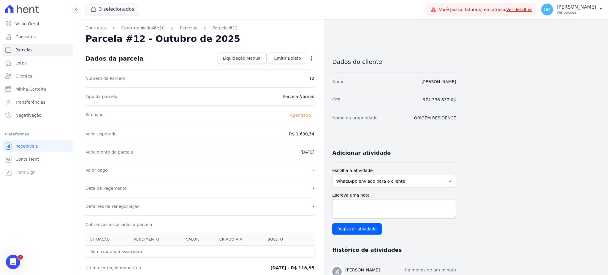
click at [287, 52] on div "Dados da parcela Liquidação Manual Liquidação Manual Data de Pagamento [DATE] […" at bounding box center [200, 58] width 229 height 21
click at [288, 57] on span "Emitir Boleto" at bounding box center [287, 58] width 27 height 6
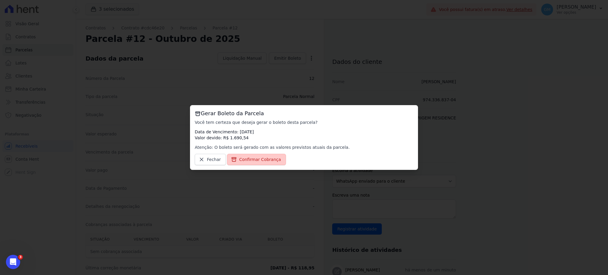
click at [257, 156] on link "Confirmar Cobrança" at bounding box center [256, 159] width 59 height 11
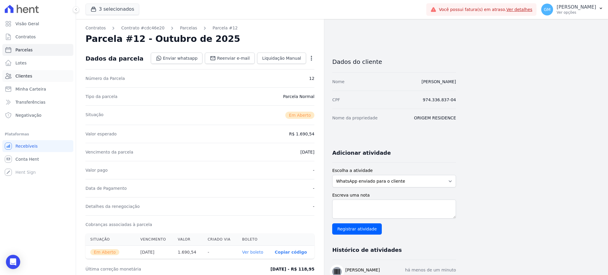
click at [25, 78] on span "Clientes" at bounding box center [23, 76] width 17 height 6
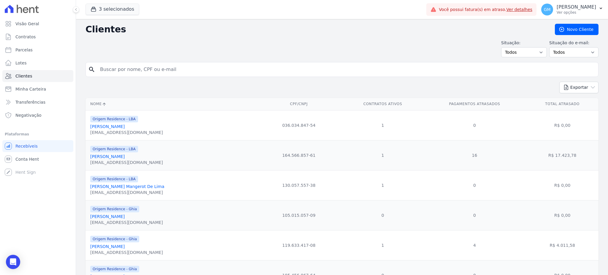
click at [123, 65] on input "search" at bounding box center [346, 70] width 499 height 12
paste input "[PERSON_NAME]"
drag, startPoint x: 116, startPoint y: 67, endPoint x: 100, endPoint y: 68, distance: 15.5
click at [100, 68] on input "[PERSON_NAME]" at bounding box center [346, 70] width 499 height 12
type input "Vasquez"
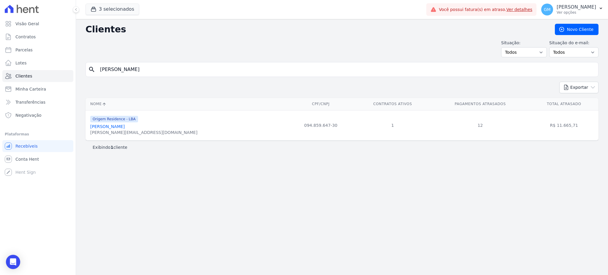
click at [125, 127] on link "Nicole Camilo Manso Vasquez" at bounding box center [107, 126] width 34 height 5
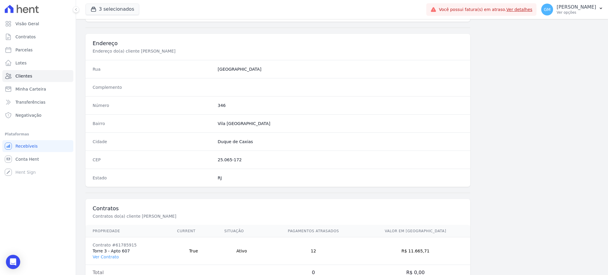
scroll to position [281, 0]
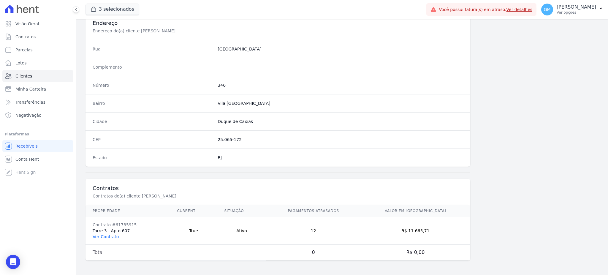
click at [105, 235] on link "Ver Contrato" at bounding box center [106, 236] width 26 height 5
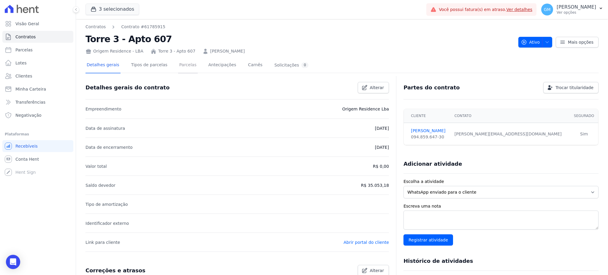
click at [178, 69] on link "Parcelas" at bounding box center [188, 66] width 20 height 16
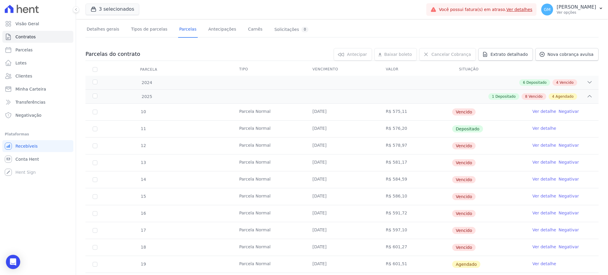
scroll to position [143, 0]
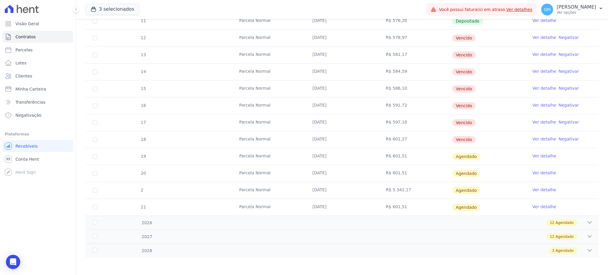
click at [535, 153] on link "Ver detalhe" at bounding box center [544, 156] width 24 height 6
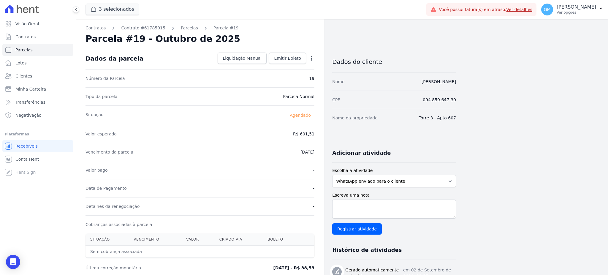
drag, startPoint x: 476, startPoint y: 87, endPoint x: 395, endPoint y: 85, distance: 81.1
click at [395, 85] on div "Contratos Contrato #61785915 Parcelas Parcela #19 Parcela #19 - Outubro de 2025…" at bounding box center [337, 266] width 523 height 495
copy link "Nicole Camilo Manso Vasquez"
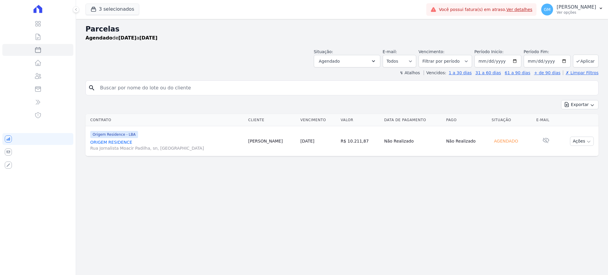
select select
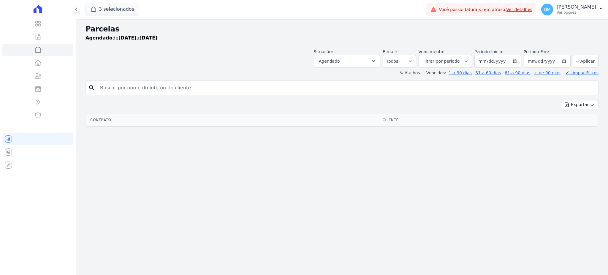
select select
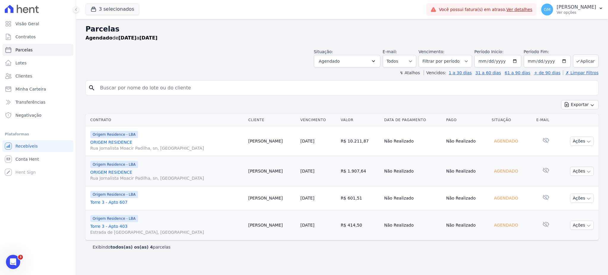
drag, startPoint x: 268, startPoint y: 202, endPoint x: 231, endPoint y: 202, distance: 37.7
click at [231, 202] on tr "Origem Residence - LBA Torre 3 - Apto 607 [PERSON_NAME] [DATE] R$ 601,51 Não Re…" at bounding box center [342, 198] width 513 height 24
copy tr "[PERSON_NAME]"
